Goal: Task Accomplishment & Management: Manage account settings

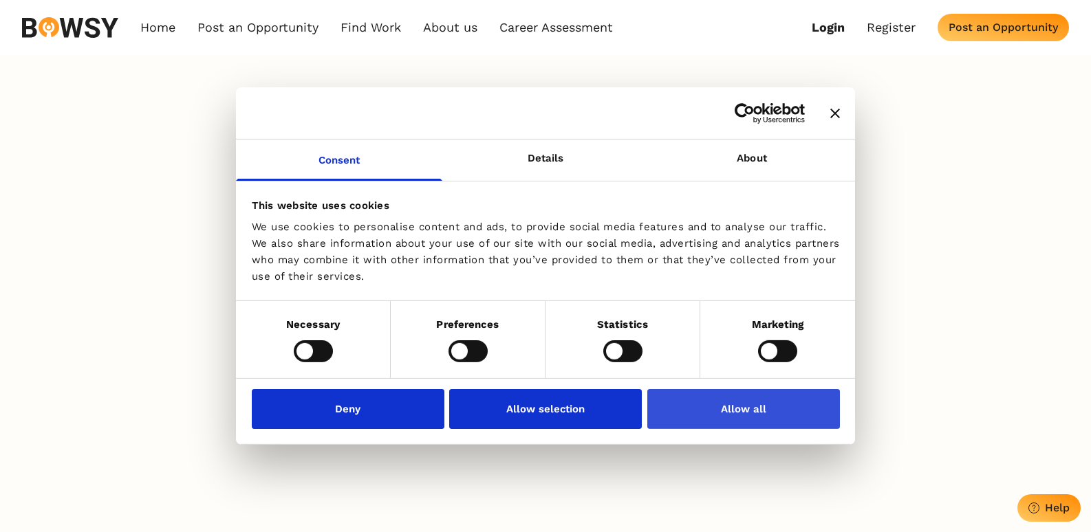
click at [748, 410] on button "Allow all" at bounding box center [743, 409] width 193 height 40
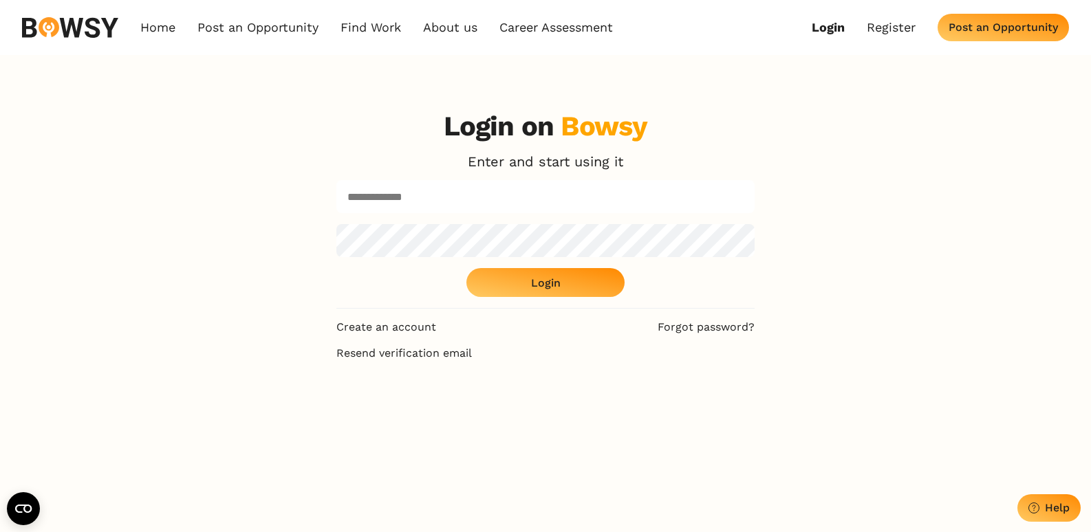
click at [444, 201] on input at bounding box center [545, 196] width 418 height 33
type input "**********"
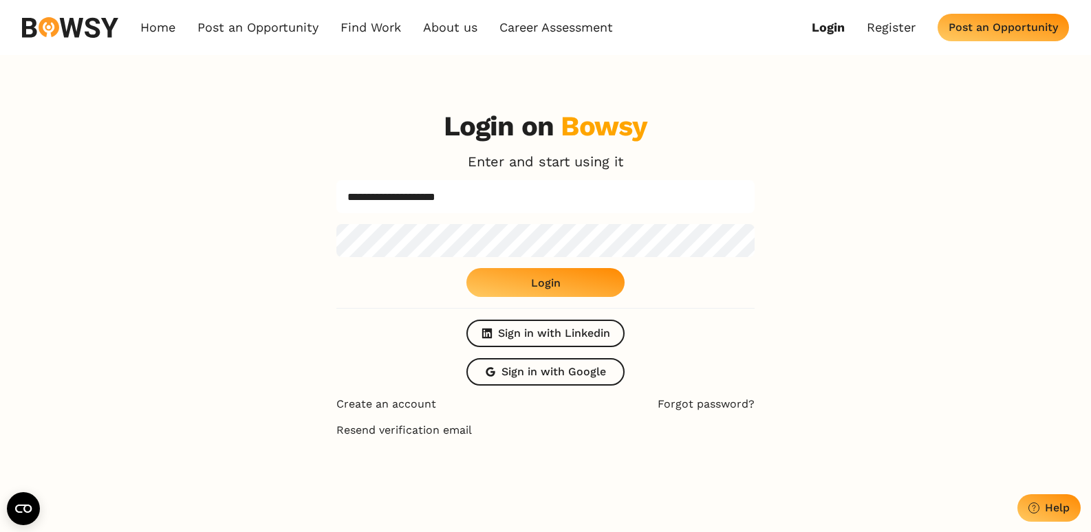
click at [544, 282] on div "Login" at bounding box center [546, 282] width 30 height 13
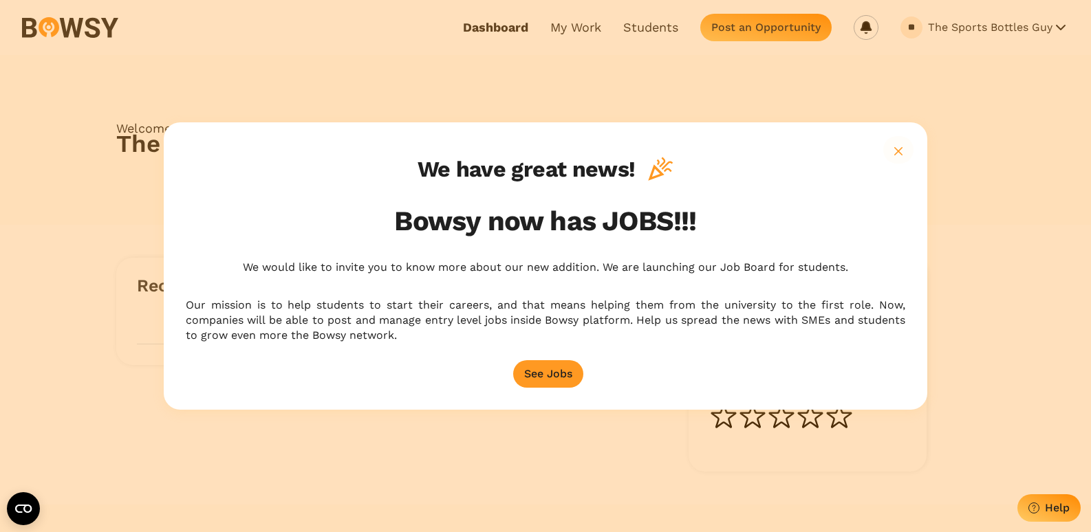
click at [902, 153] on icon "button" at bounding box center [898, 151] width 8 height 8
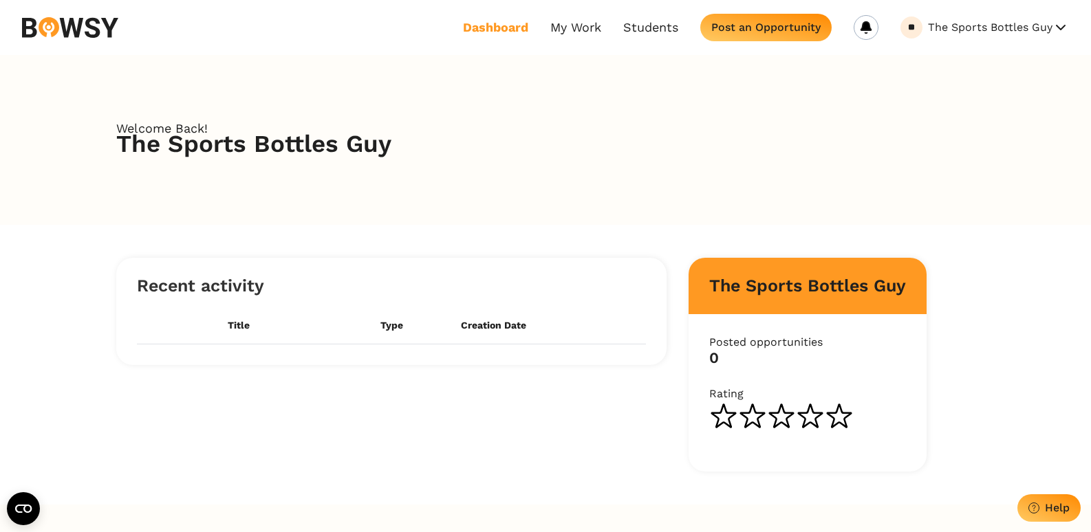
click at [496, 23] on link "Dashboard" at bounding box center [495, 27] width 65 height 15
click at [979, 31] on button "The Sports Bottles Guy" at bounding box center [998, 28] width 141 height 22
click at [967, 61] on button "My Profile" at bounding box center [983, 61] width 109 height 23
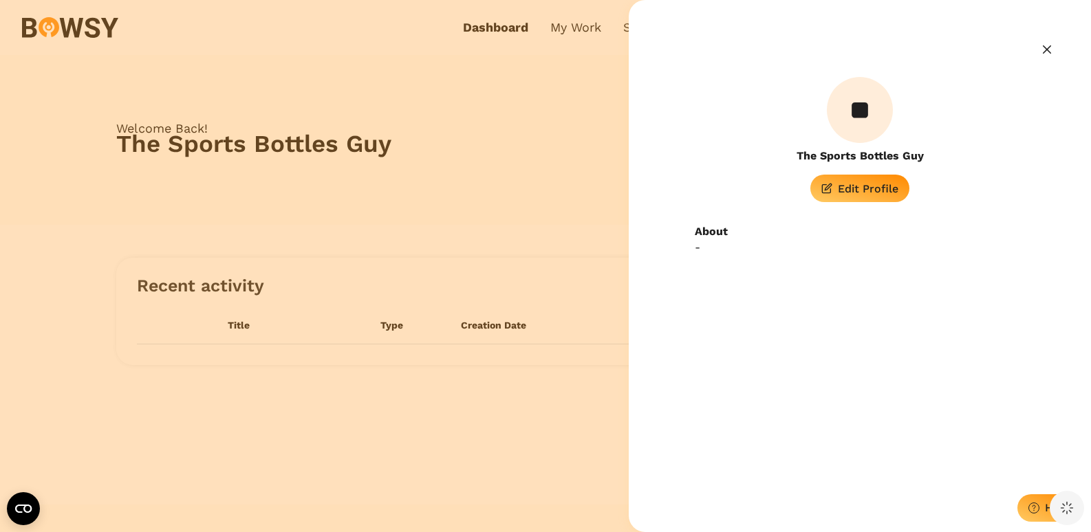
click at [847, 186] on iframe at bounding box center [947, 345] width 259 height 345
click at [849, 188] on iframe at bounding box center [947, 345] width 259 height 345
click at [858, 191] on iframe at bounding box center [947, 345] width 259 height 345
click at [856, 199] on iframe at bounding box center [947, 345] width 259 height 345
click at [856, 191] on iframe at bounding box center [947, 345] width 259 height 345
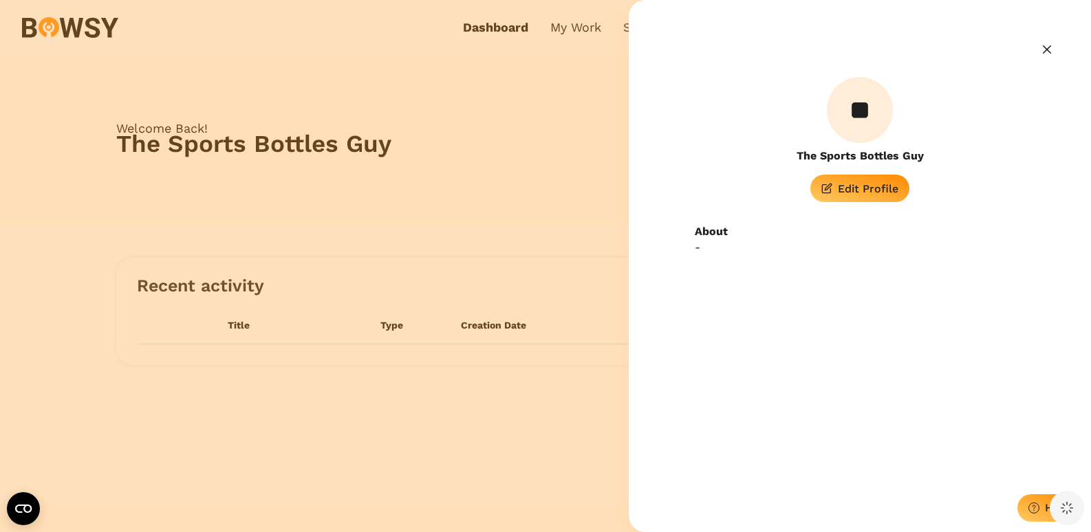
click at [856, 191] on iframe at bounding box center [947, 345] width 259 height 345
click at [1049, 46] on icon "Close" at bounding box center [1047, 49] width 8 height 8
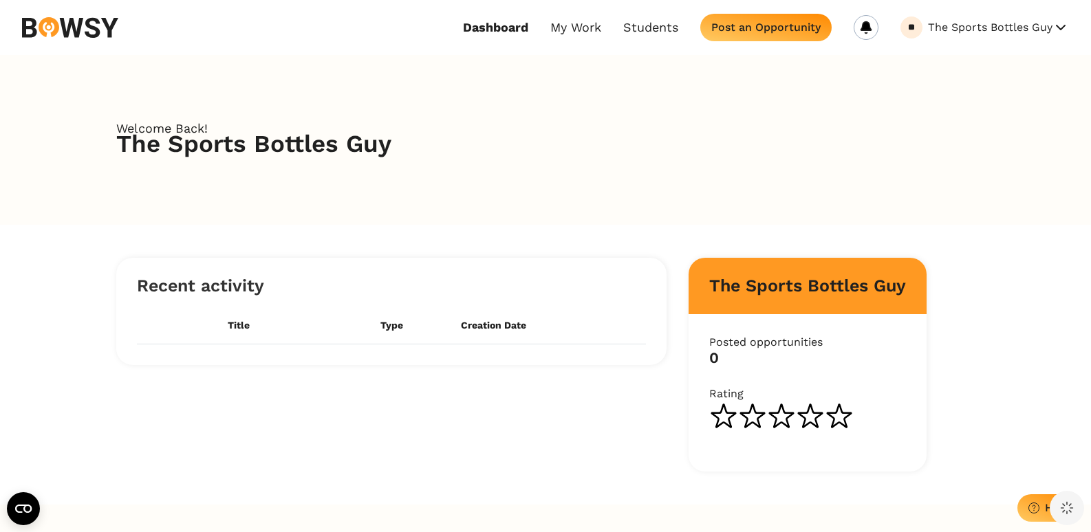
click at [1008, 23] on button "The Sports Bottles Guy" at bounding box center [998, 28] width 141 height 22
click at [979, 65] on button "My Profile" at bounding box center [983, 61] width 109 height 23
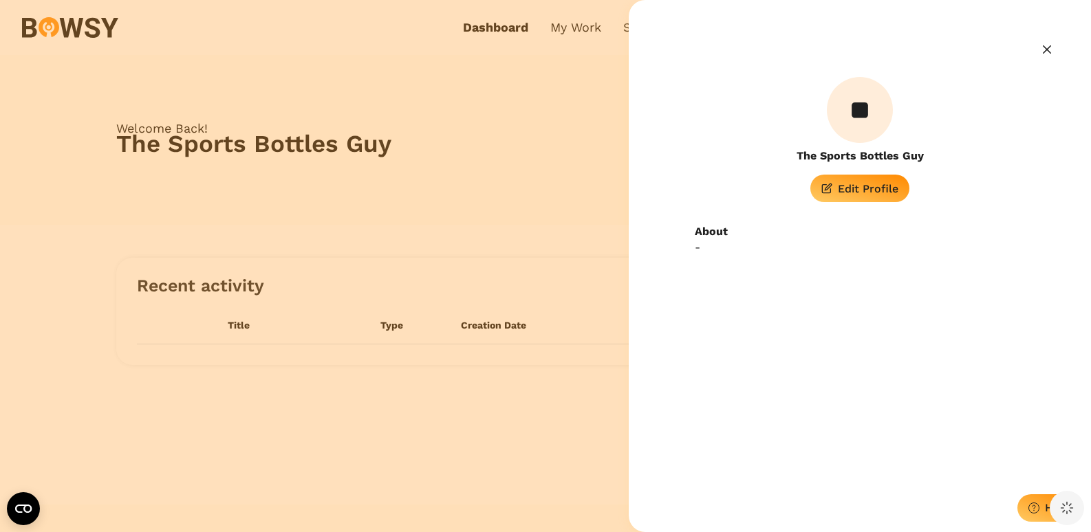
click at [871, 188] on iframe at bounding box center [947, 345] width 259 height 345
click at [870, 188] on iframe at bounding box center [947, 345] width 259 height 345
click at [1040, 513] on iframe at bounding box center [947, 345] width 259 height 345
drag, startPoint x: 1025, startPoint y: 389, endPoint x: 986, endPoint y: 378, distance: 41.6
click at [986, 378] on iframe at bounding box center [947, 345] width 259 height 345
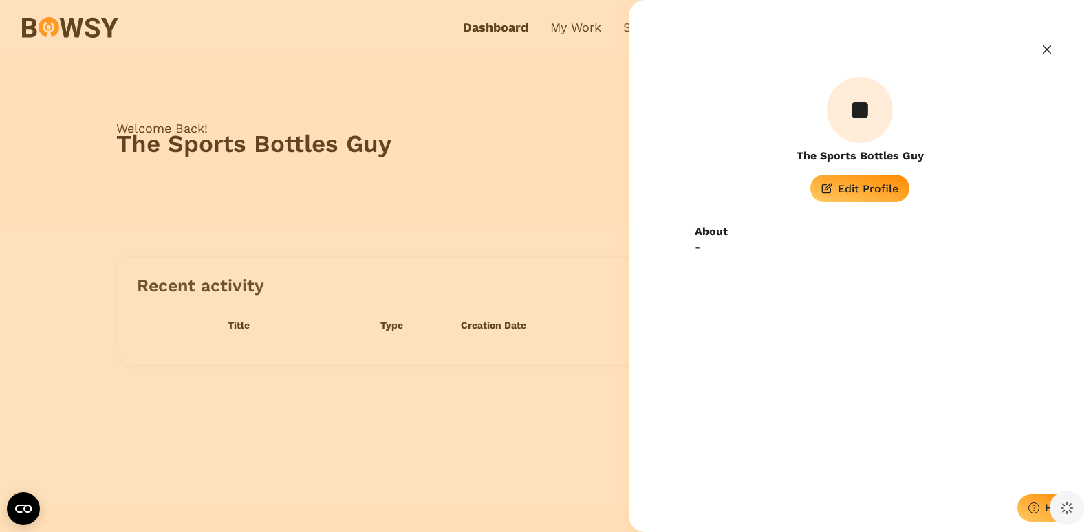
click at [705, 238] on p "About" at bounding box center [860, 231] width 330 height 15
click at [871, 197] on iframe at bounding box center [947, 345] width 259 height 345
click at [871, 189] on iframe at bounding box center [947, 345] width 259 height 345
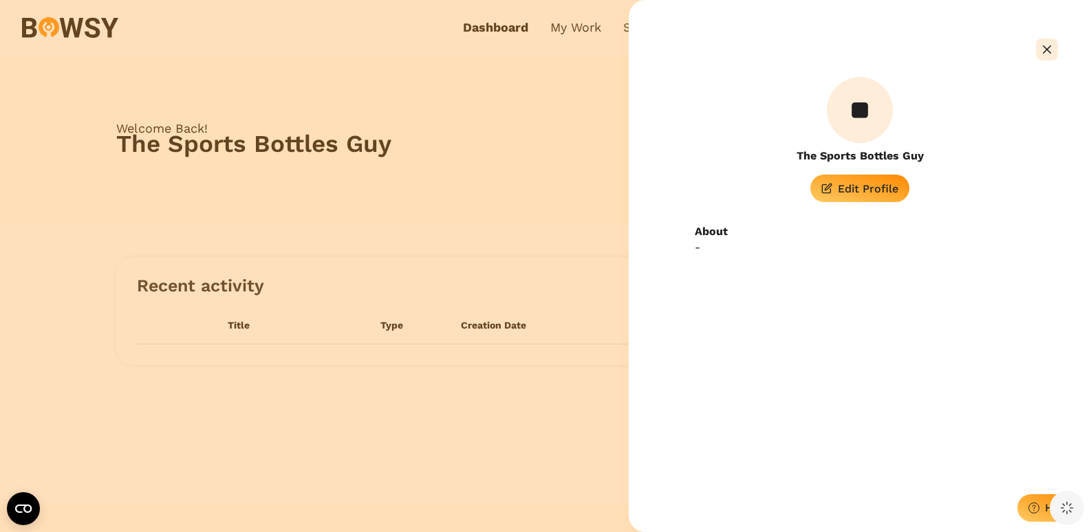
click at [1046, 47] on icon "Close" at bounding box center [1047, 49] width 8 height 8
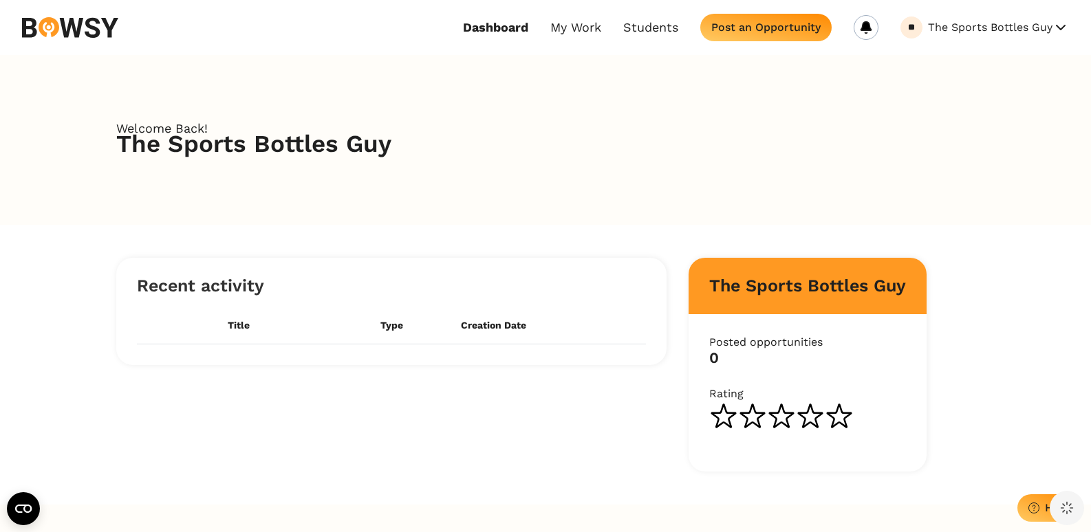
click at [912, 25] on div "**" at bounding box center [911, 27] width 12 height 9
click at [1069, 510] on iframe at bounding box center [947, 345] width 259 height 345
click at [737, 206] on div "Welcome Back! The Sports Bottles Guy" at bounding box center [545, 140] width 1091 height 170
click at [511, 27] on link "Dashboard" at bounding box center [495, 27] width 65 height 15
click at [505, 113] on div "Welcome Back! The Sports Bottles Guy" at bounding box center [545, 140] width 880 height 60
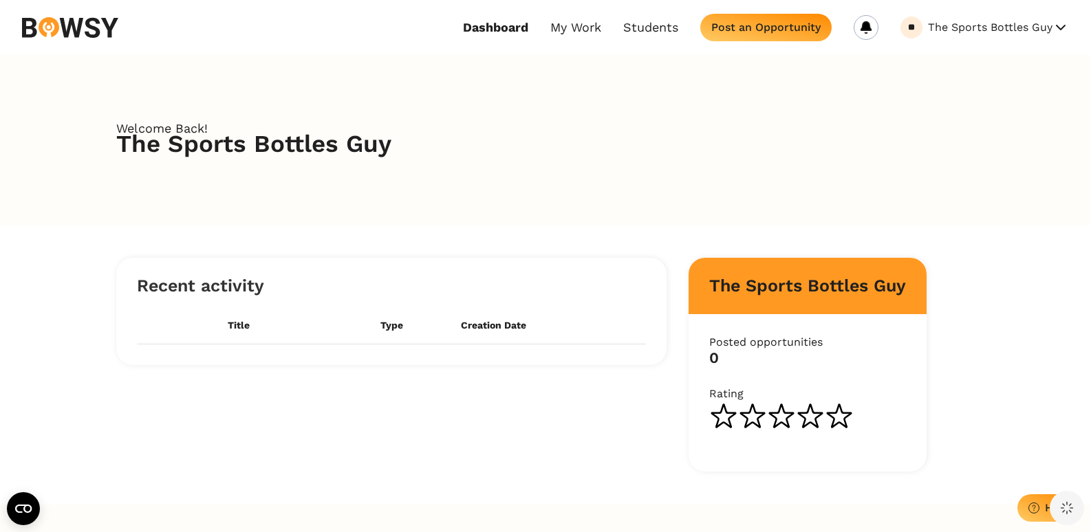
click at [935, 137] on h2 "The Sports Bottles Guy" at bounding box center [545, 147] width 858 height 22
click at [1038, 27] on button "The Sports Bottles Guy" at bounding box center [998, 28] width 141 height 22
click at [969, 83] on button "Invoices" at bounding box center [983, 85] width 109 height 23
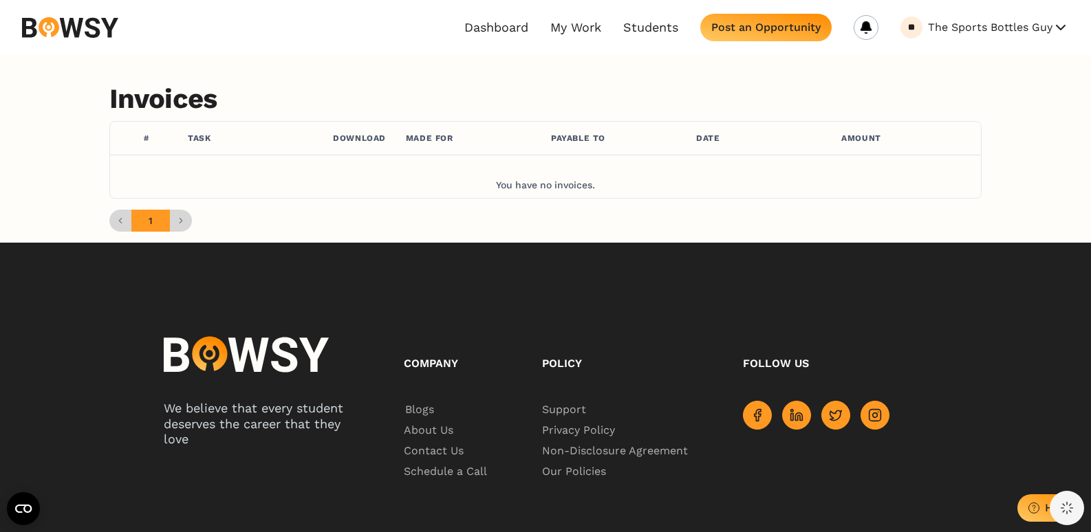
click at [1005, 21] on button "The Sports Bottles Guy" at bounding box center [998, 28] width 141 height 22
click at [965, 64] on button "My Profile" at bounding box center [983, 61] width 109 height 23
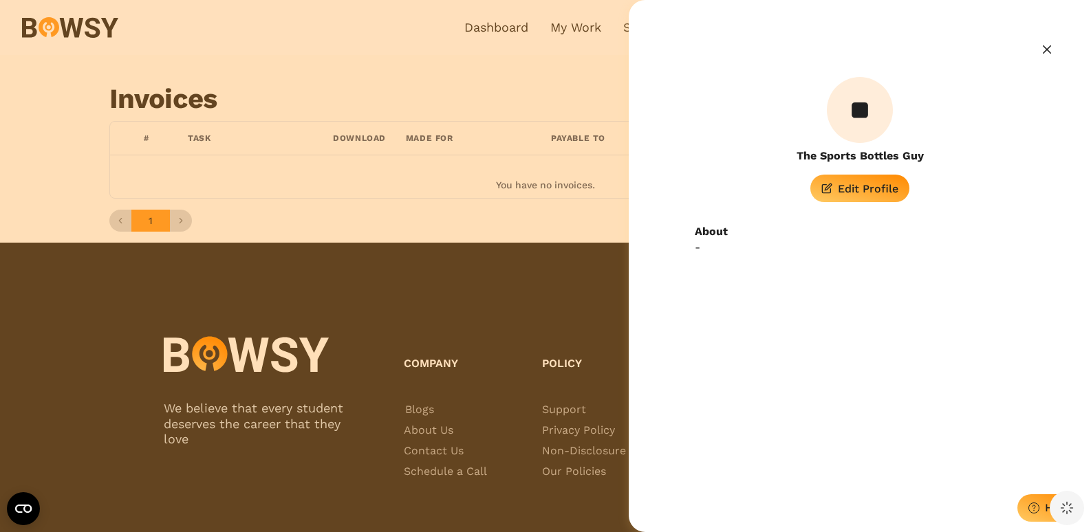
click at [869, 190] on iframe at bounding box center [947, 345] width 259 height 345
click at [869, 184] on iframe at bounding box center [947, 345] width 259 height 345
click at [824, 190] on iframe at bounding box center [947, 345] width 259 height 345
click at [825, 183] on div "👋" at bounding box center [822, 173] width 36 height 29
click at [844, 188] on iframe at bounding box center [947, 345] width 259 height 345
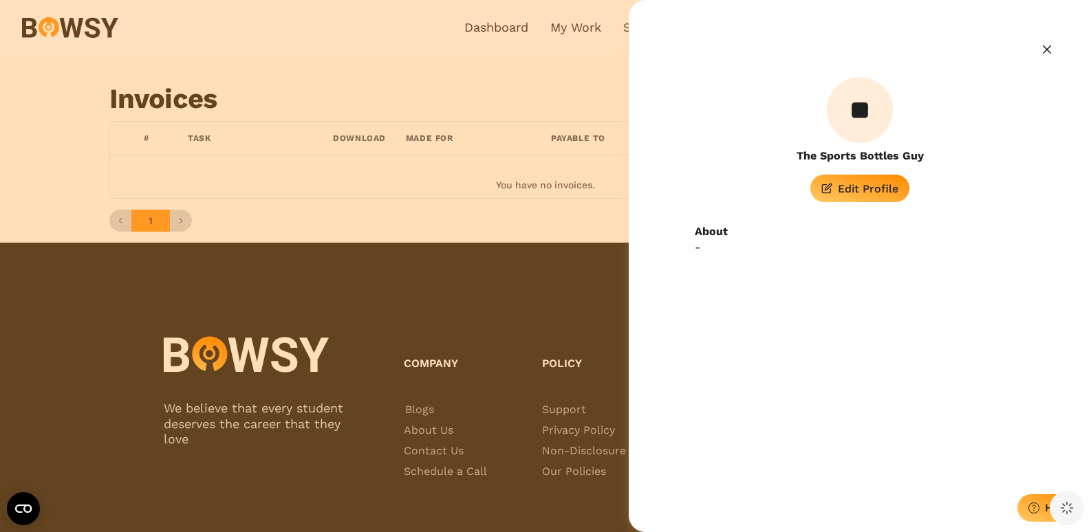
click at [856, 195] on iframe at bounding box center [947, 345] width 259 height 345
click at [857, 194] on iframe at bounding box center [947, 345] width 259 height 345
click at [1038, 507] on iframe at bounding box center [947, 345] width 259 height 345
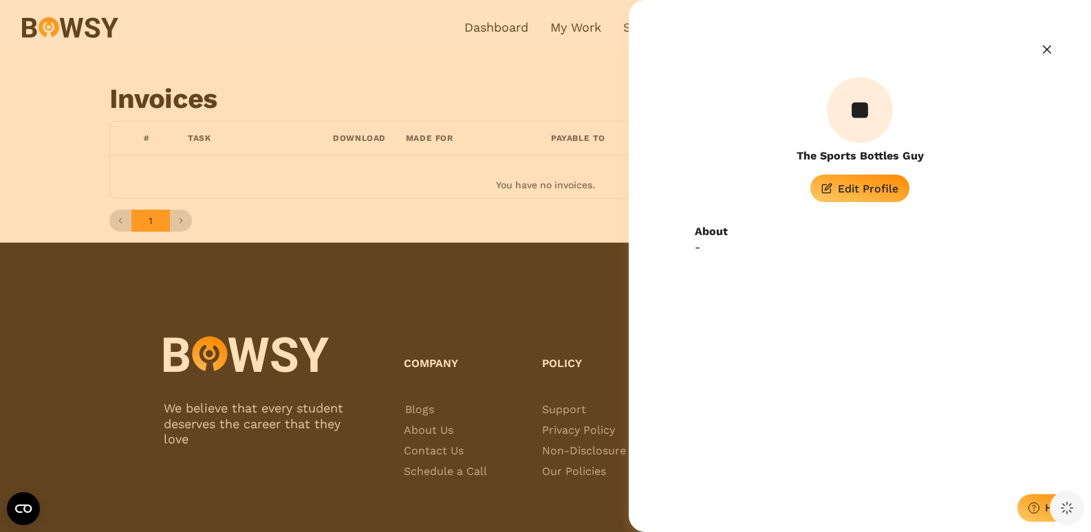
click at [865, 193] on iframe at bounding box center [947, 345] width 259 height 345
click at [1045, 50] on icon "Close" at bounding box center [1047, 49] width 8 height 8
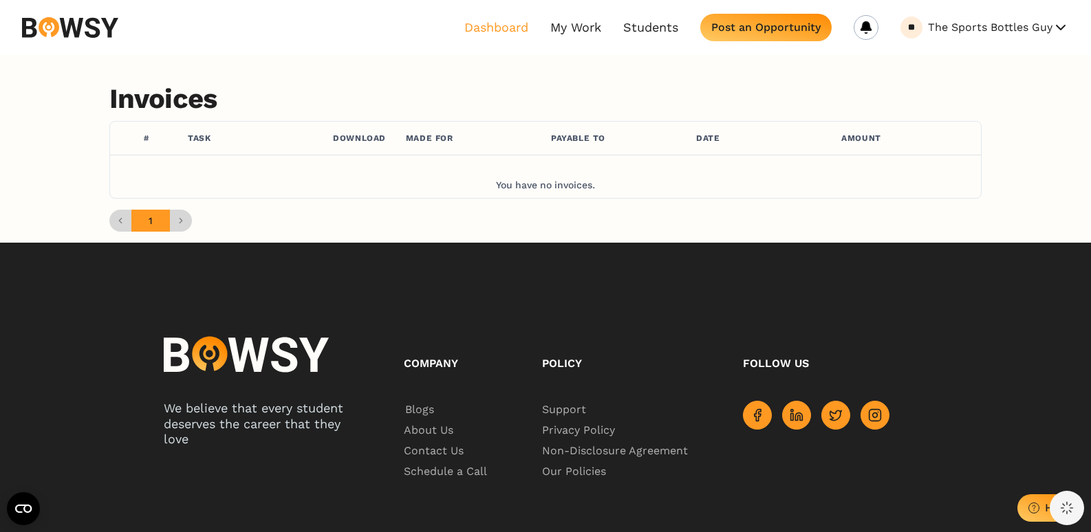
click at [517, 31] on link "Dashboard" at bounding box center [496, 27] width 64 height 15
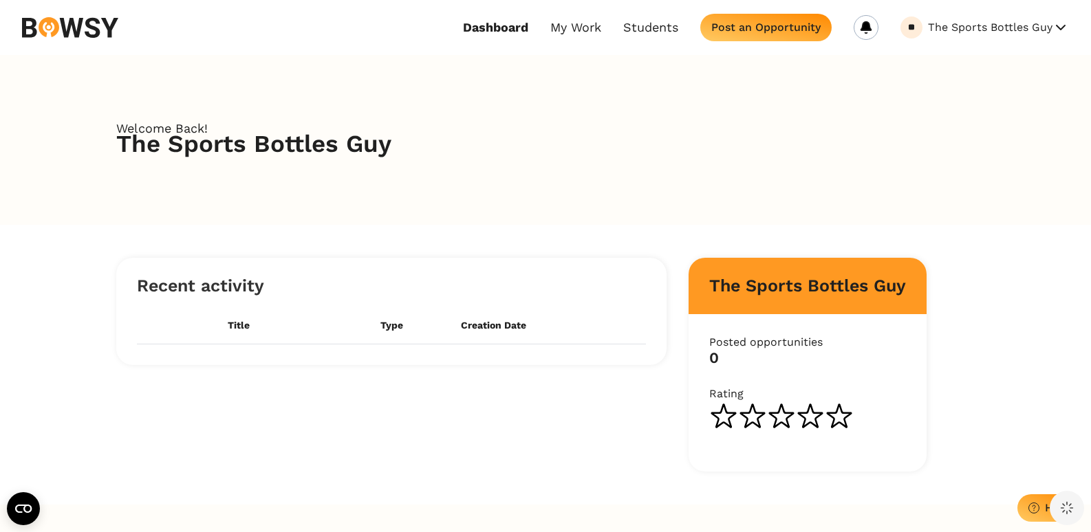
click at [992, 28] on button "The Sports Bottles Guy" at bounding box center [998, 28] width 141 height 22
click at [968, 58] on button "My Profile" at bounding box center [983, 61] width 109 height 23
